Goal: Information Seeking & Learning: Learn about a topic

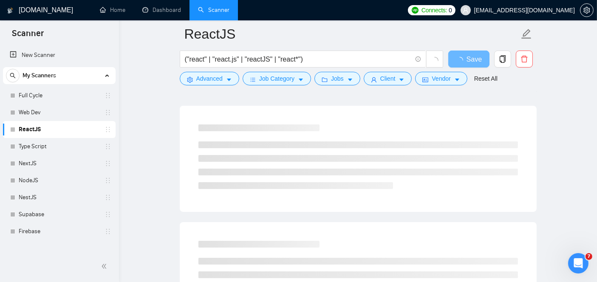
scroll to position [71, 0]
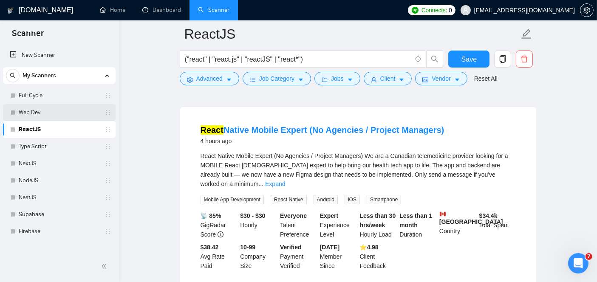
click at [60, 108] on link "Web Dev" at bounding box center [59, 112] width 81 height 17
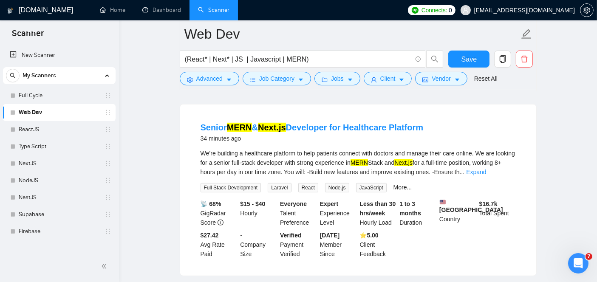
scroll to position [409, 0]
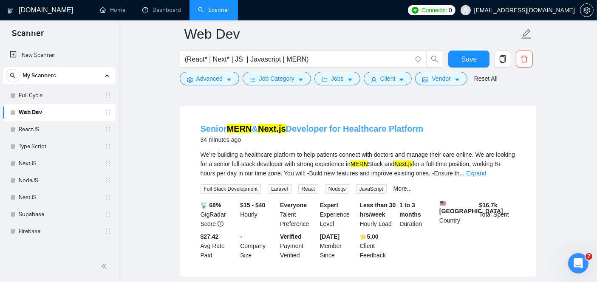
click at [319, 134] on link "Senior MERN & Next.js Developer for Healthcare Platform" at bounding box center [312, 128] width 223 height 9
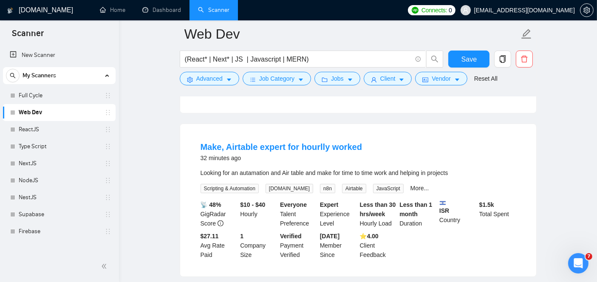
scroll to position [226, 0]
click at [411, 190] on link "More..." at bounding box center [420, 189] width 19 height 7
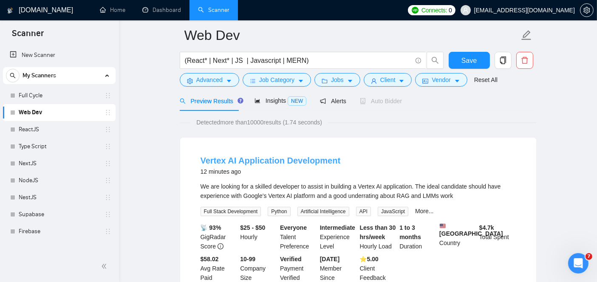
scroll to position [29, 0]
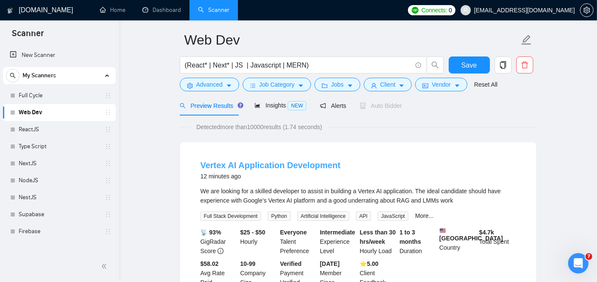
click at [259, 161] on link "Vertex AI Application Development" at bounding box center [271, 165] width 140 height 9
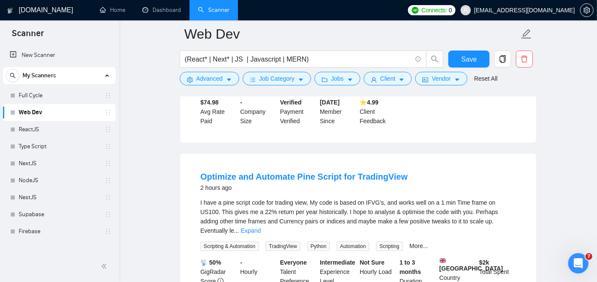
scroll to position [899, 0]
click at [283, 175] on link "Optimize and Automate Pine Script for TradingView" at bounding box center [305, 177] width 208 height 9
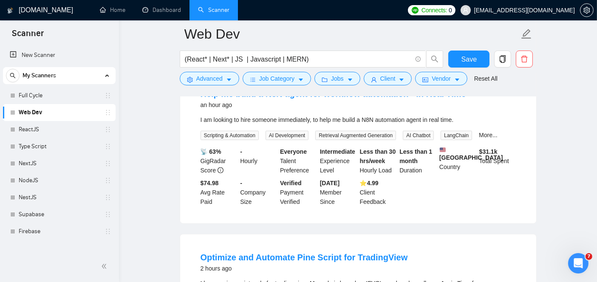
scroll to position [824, 0]
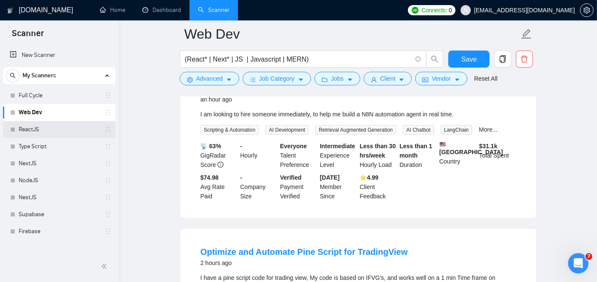
click at [33, 129] on link "ReactJS" at bounding box center [59, 129] width 81 height 17
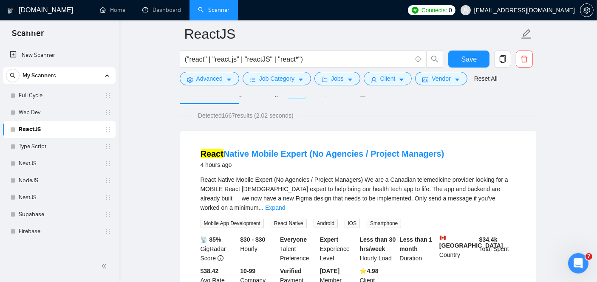
scroll to position [46, 0]
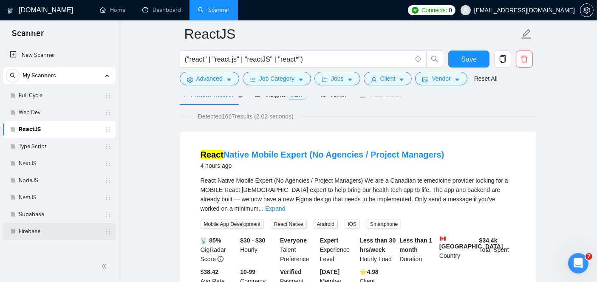
click at [54, 230] on link "Firebase" at bounding box center [59, 231] width 81 height 17
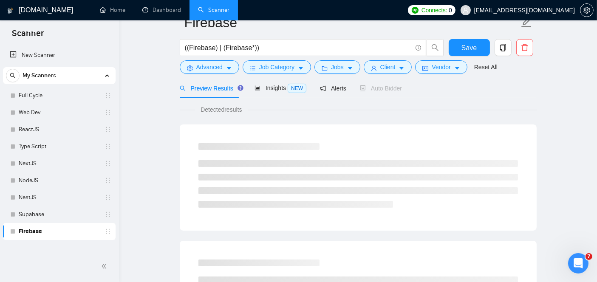
scroll to position [28, 0]
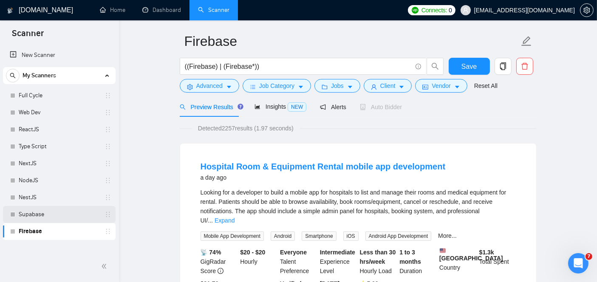
click at [76, 218] on link "Supabase" at bounding box center [59, 214] width 81 height 17
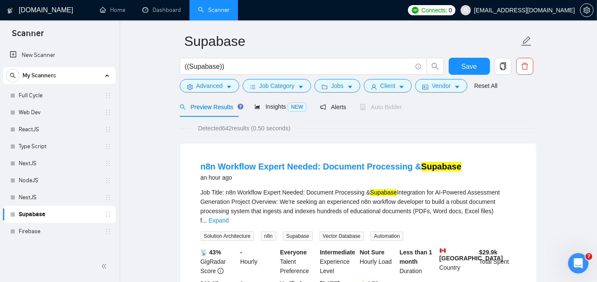
scroll to position [57, 0]
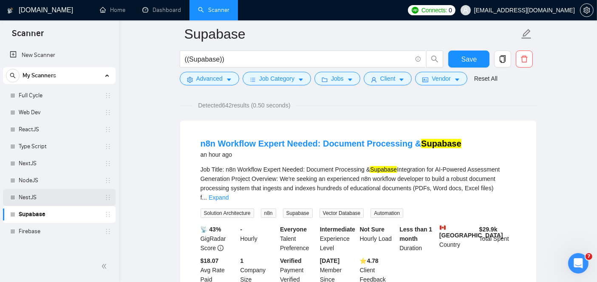
click at [26, 201] on link "NestJS" at bounding box center [59, 197] width 81 height 17
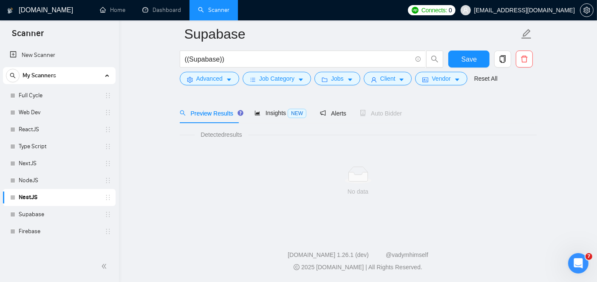
scroll to position [28, 0]
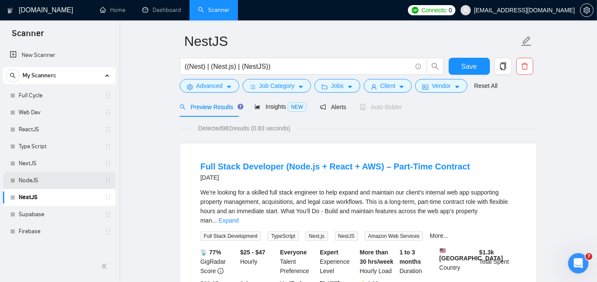
click at [43, 185] on link "NodeJS" at bounding box center [59, 180] width 81 height 17
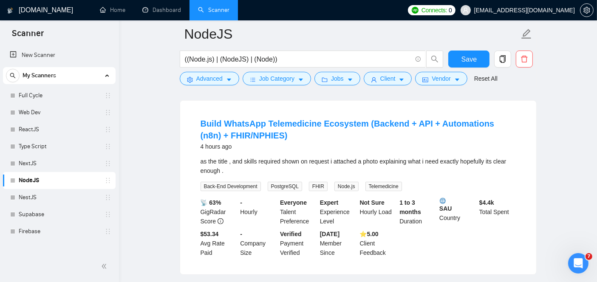
scroll to position [260, 0]
click at [43, 162] on link "NextJS" at bounding box center [59, 163] width 81 height 17
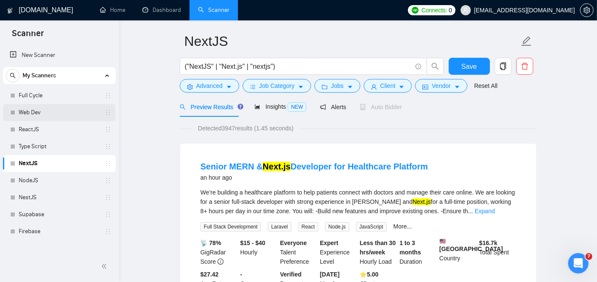
click at [35, 106] on link "Web Dev" at bounding box center [59, 112] width 81 height 17
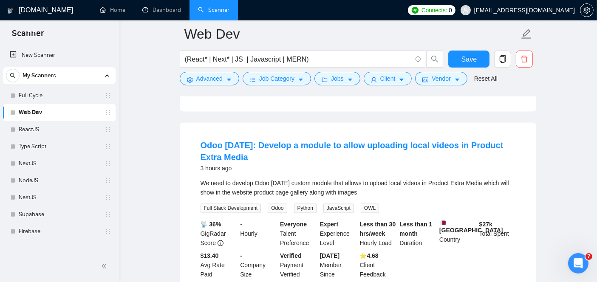
scroll to position [1503, 0]
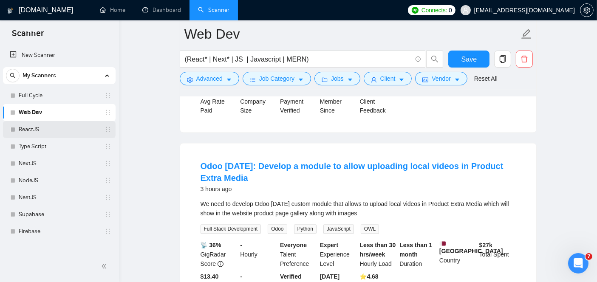
click at [45, 129] on link "ReactJS" at bounding box center [59, 129] width 81 height 17
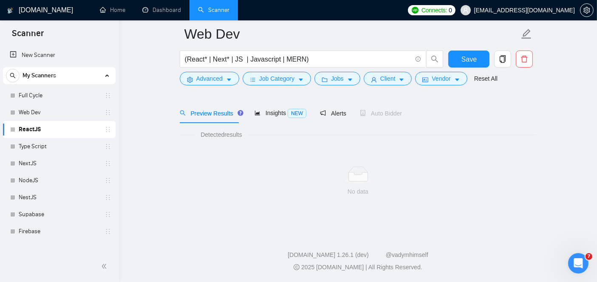
scroll to position [28, 0]
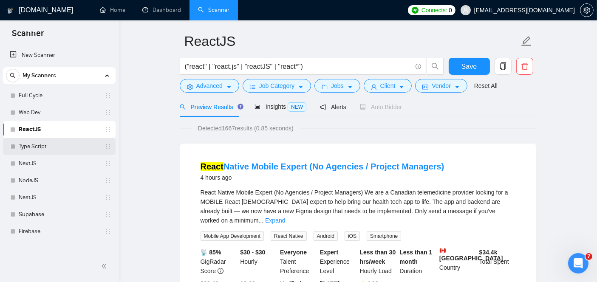
click at [44, 140] on link "Type Script" at bounding box center [59, 146] width 81 height 17
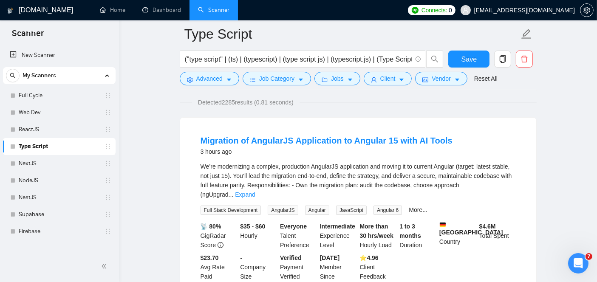
scroll to position [60, 0]
click at [33, 110] on link "Web Dev" at bounding box center [59, 112] width 81 height 17
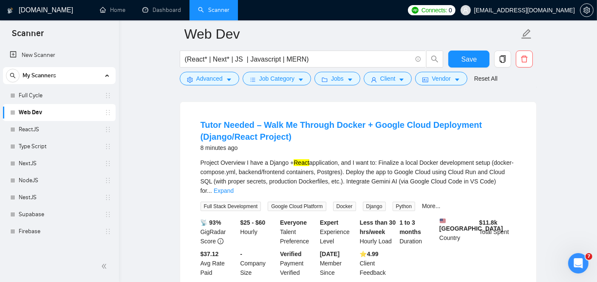
scroll to position [77, 0]
click at [426, 202] on link "More..." at bounding box center [431, 205] width 19 height 7
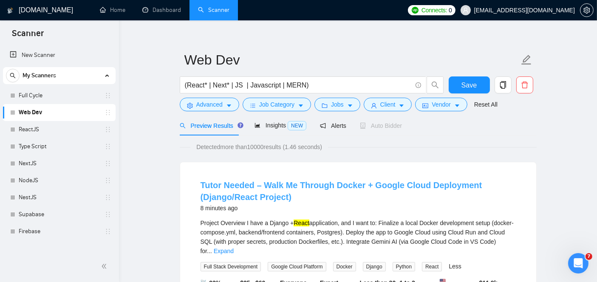
scroll to position [0, 0]
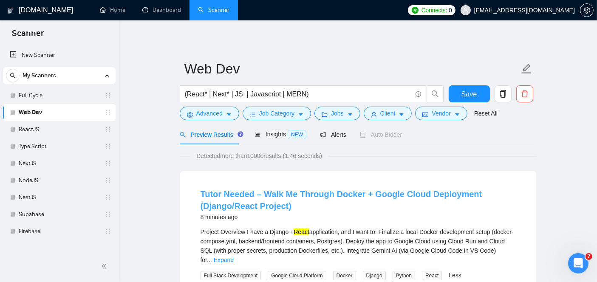
click at [261, 199] on link "Tutor Needed – Walk Me Through Docker + Google Cloud Deployment (Django/React P…" at bounding box center [342, 200] width 282 height 21
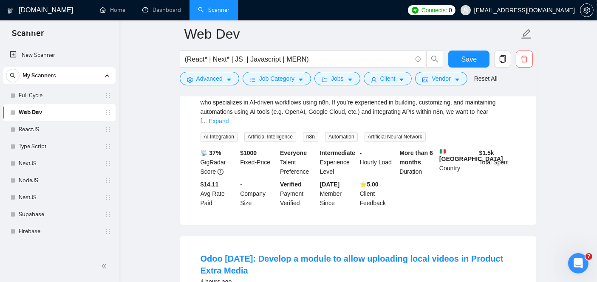
scroll to position [1784, 0]
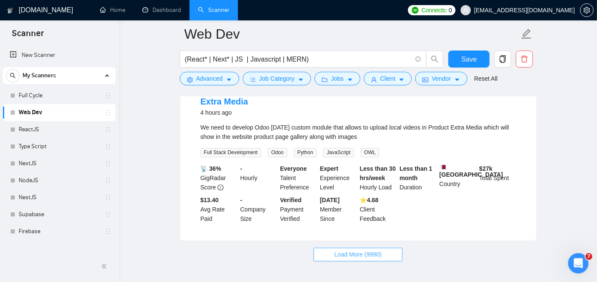
click at [358, 248] on button "Load More (9990)" at bounding box center [358, 255] width 89 height 14
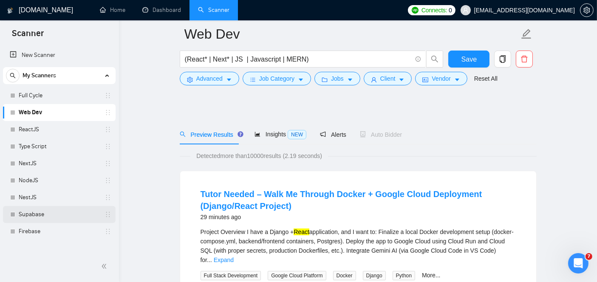
scroll to position [56, 0]
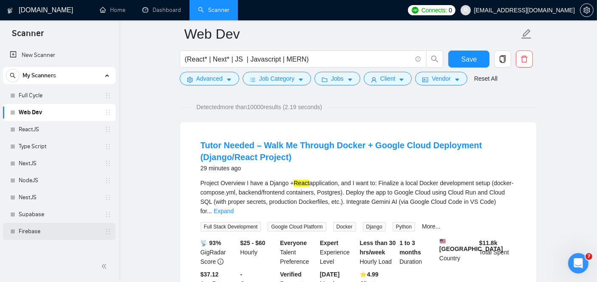
click at [29, 233] on link "Firebase" at bounding box center [59, 231] width 81 height 17
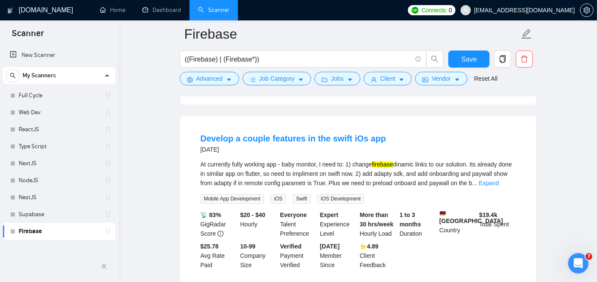
scroll to position [1825, 0]
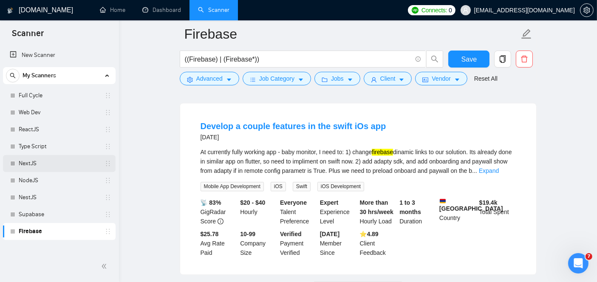
click at [38, 161] on link "NextJS" at bounding box center [59, 163] width 81 height 17
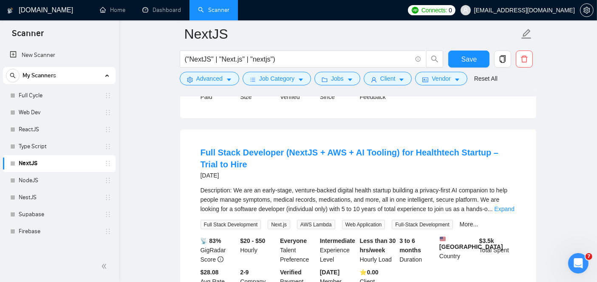
scroll to position [1177, 0]
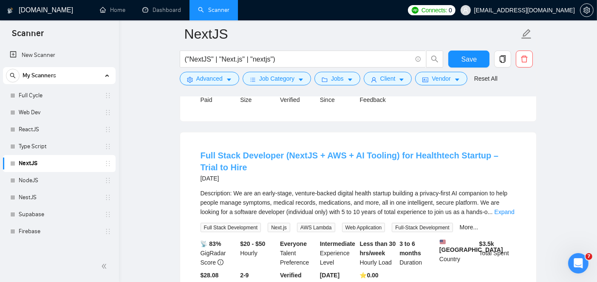
click at [230, 151] on link "Full Stack Developer (NextJS + AWS + AI Tooling) for Healthtech Startup – Trial…" at bounding box center [350, 161] width 299 height 21
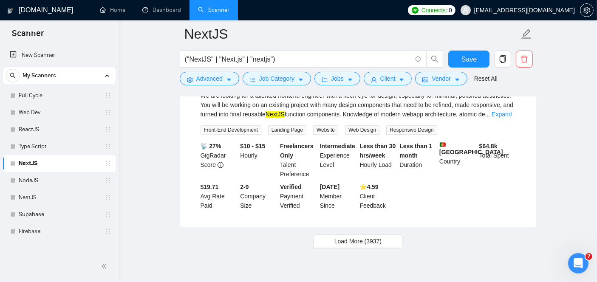
scroll to position [1855, 0]
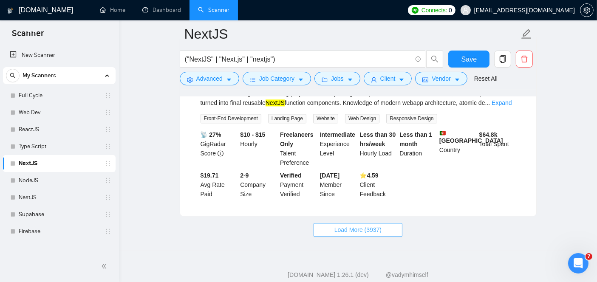
click at [325, 223] on button "Load More (3937)" at bounding box center [358, 230] width 89 height 14
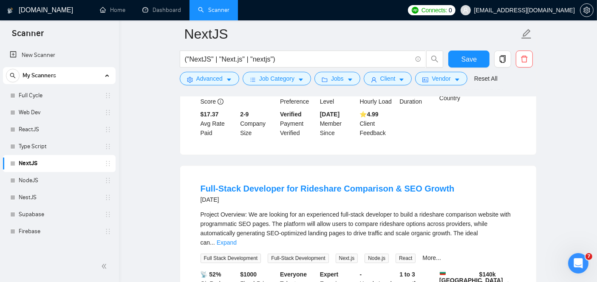
scroll to position [2113, 0]
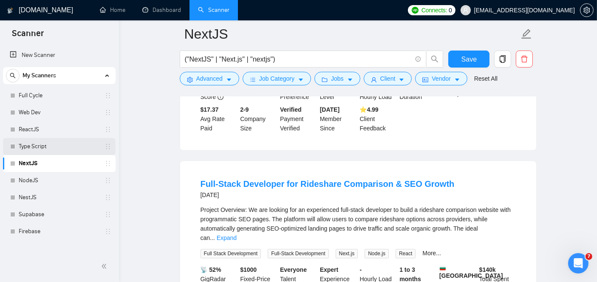
click at [59, 145] on link "Type Script" at bounding box center [59, 146] width 81 height 17
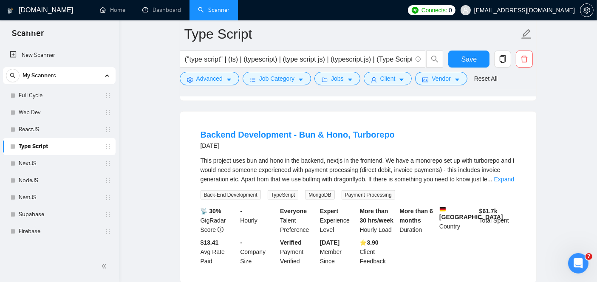
scroll to position [1193, 0]
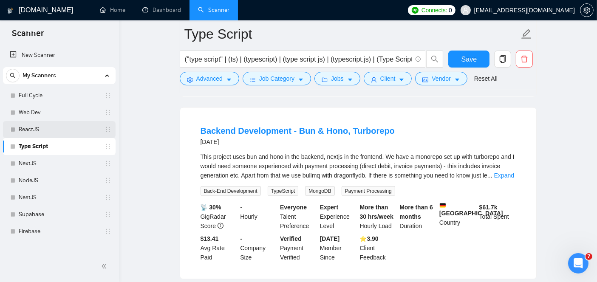
click at [55, 132] on link "ReactJS" at bounding box center [59, 129] width 81 height 17
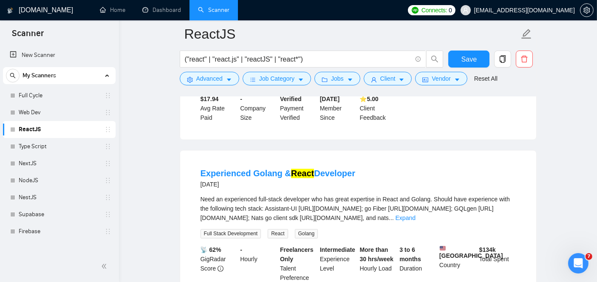
scroll to position [1807, 0]
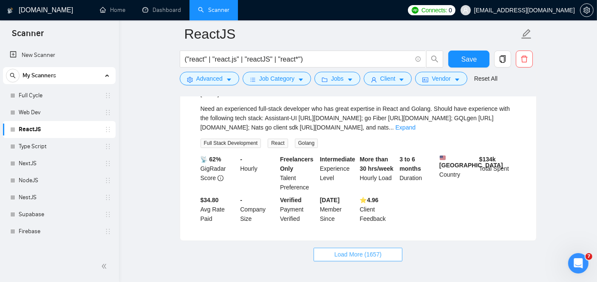
click at [363, 250] on span "Load More (1657)" at bounding box center [358, 254] width 47 height 9
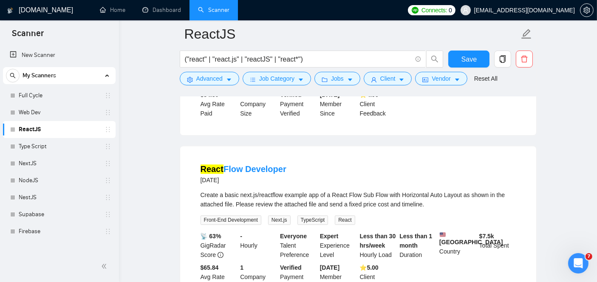
scroll to position [1914, 0]
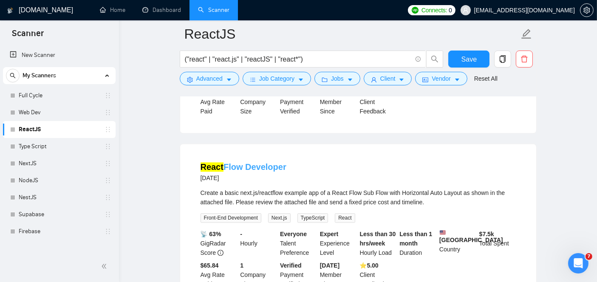
click at [231, 162] on link "React Flow Developer" at bounding box center [244, 166] width 86 height 9
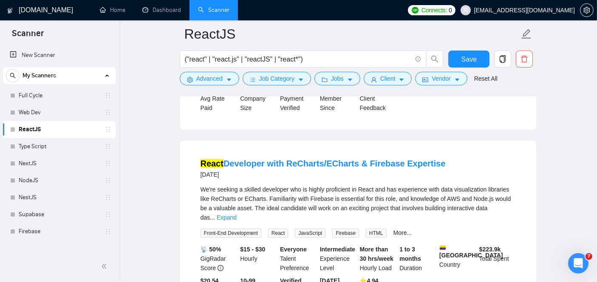
scroll to position [2637, 0]
click at [286, 160] on link "React Developer with ReCharts/ECharts & Firebase Expertise" at bounding box center [323, 164] width 245 height 9
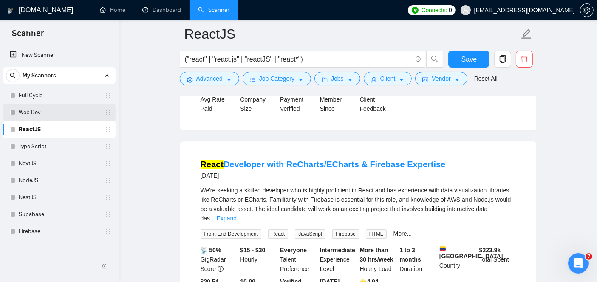
click at [60, 114] on link "Web Dev" at bounding box center [59, 112] width 81 height 17
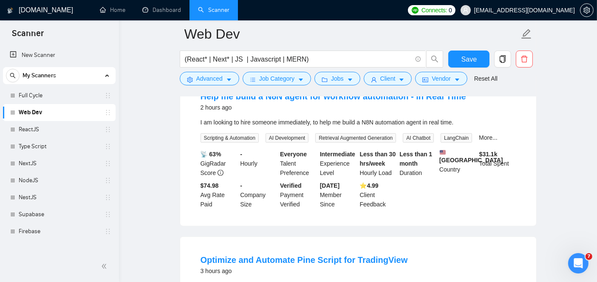
scroll to position [856, 0]
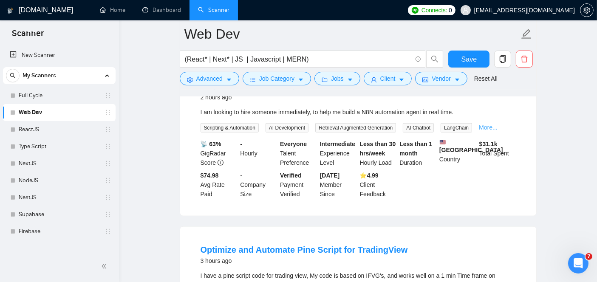
click at [486, 124] on link "More..." at bounding box center [488, 127] width 19 height 7
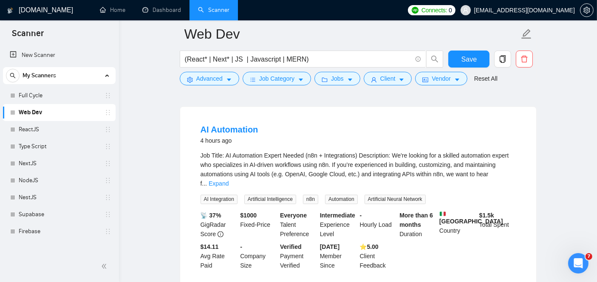
scroll to position [1578, 0]
click at [73, 102] on link "Full Cycle" at bounding box center [59, 95] width 81 height 17
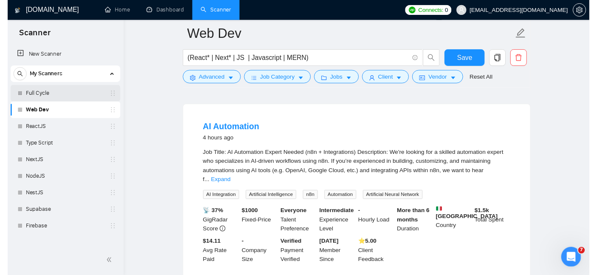
scroll to position [28, 0]
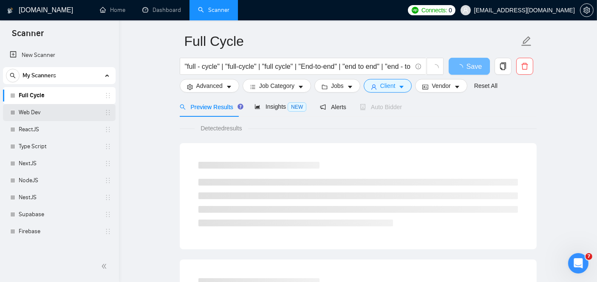
click at [57, 116] on link "Web Dev" at bounding box center [59, 112] width 81 height 17
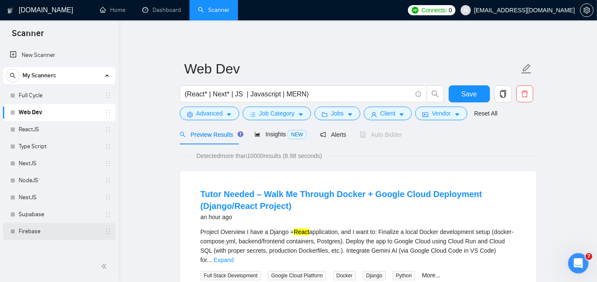
click at [41, 230] on link "Firebase" at bounding box center [59, 231] width 81 height 17
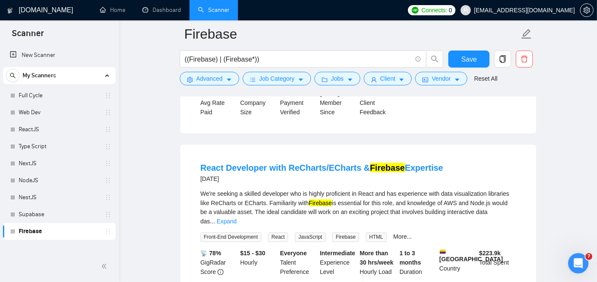
scroll to position [1397, 0]
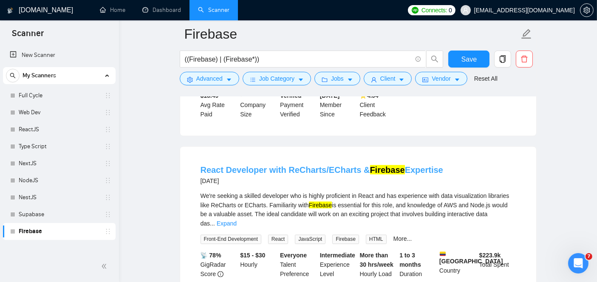
click at [285, 165] on link "React Developer with ReCharts/ECharts & Firebase Expertise" at bounding box center [322, 169] width 243 height 9
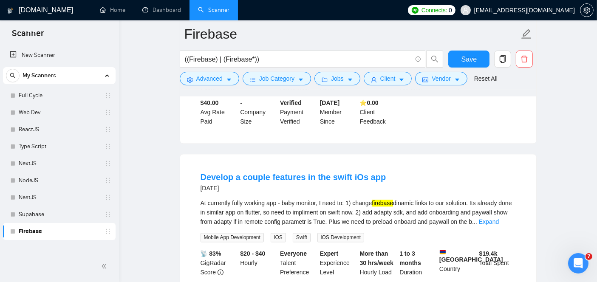
scroll to position [1825, 0]
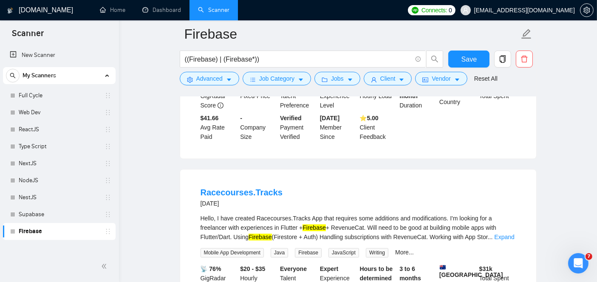
scroll to position [2133, 0]
click at [234, 188] on link "Racecourses.Tracks" at bounding box center [242, 192] width 82 height 9
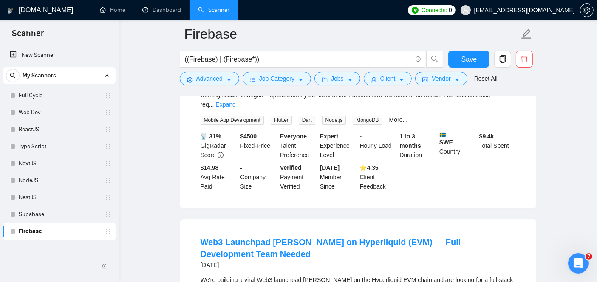
scroll to position [2652, 0]
click at [58, 114] on link "Web Dev" at bounding box center [59, 112] width 81 height 17
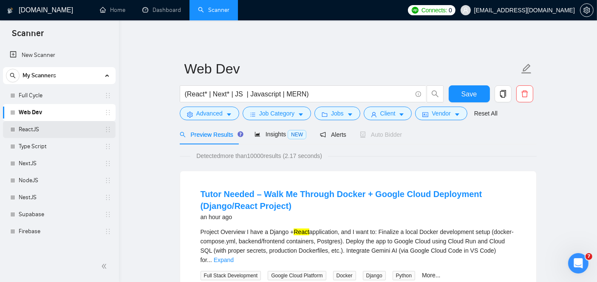
click at [41, 132] on link "ReactJS" at bounding box center [59, 129] width 81 height 17
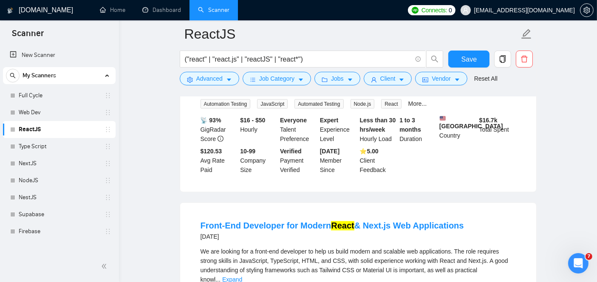
scroll to position [1807, 0]
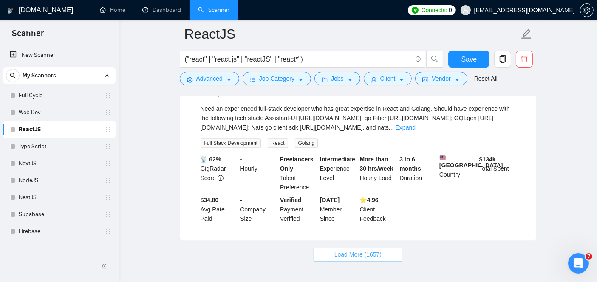
click at [342, 250] on span "Load More (1657)" at bounding box center [358, 254] width 47 height 9
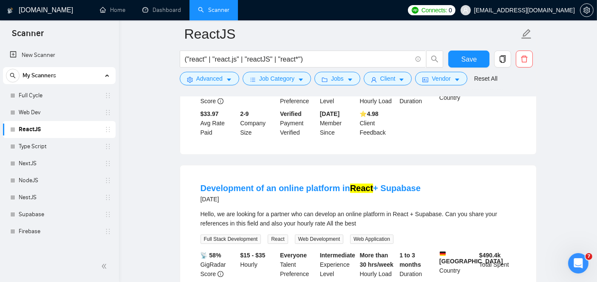
scroll to position [2249, 0]
click at [310, 183] on link "Development of an online platform in React + Supabase" at bounding box center [311, 187] width 220 height 9
